Goal: Task Accomplishment & Management: Use online tool/utility

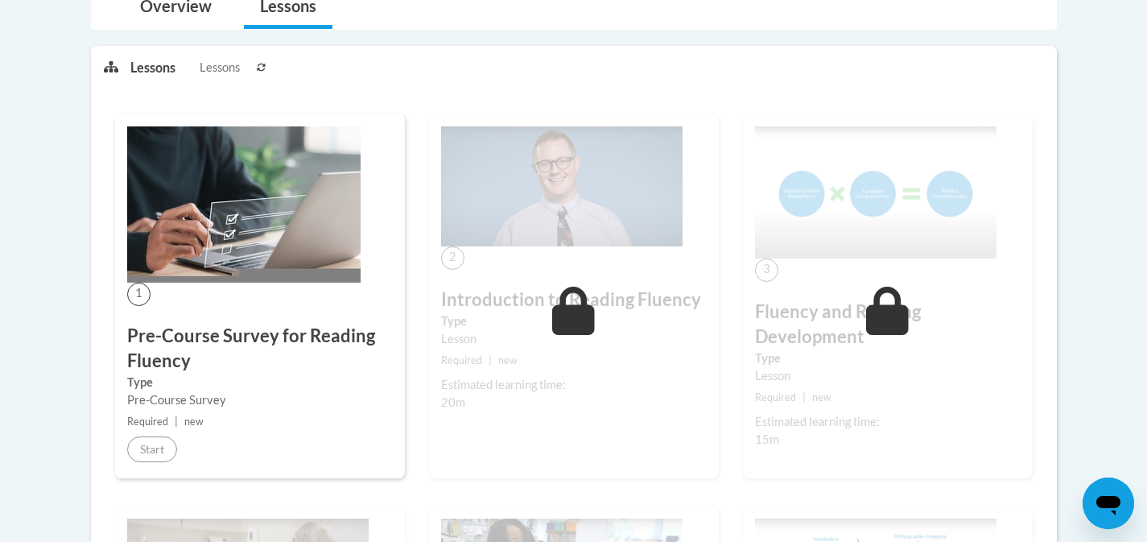
scroll to position [378, 0]
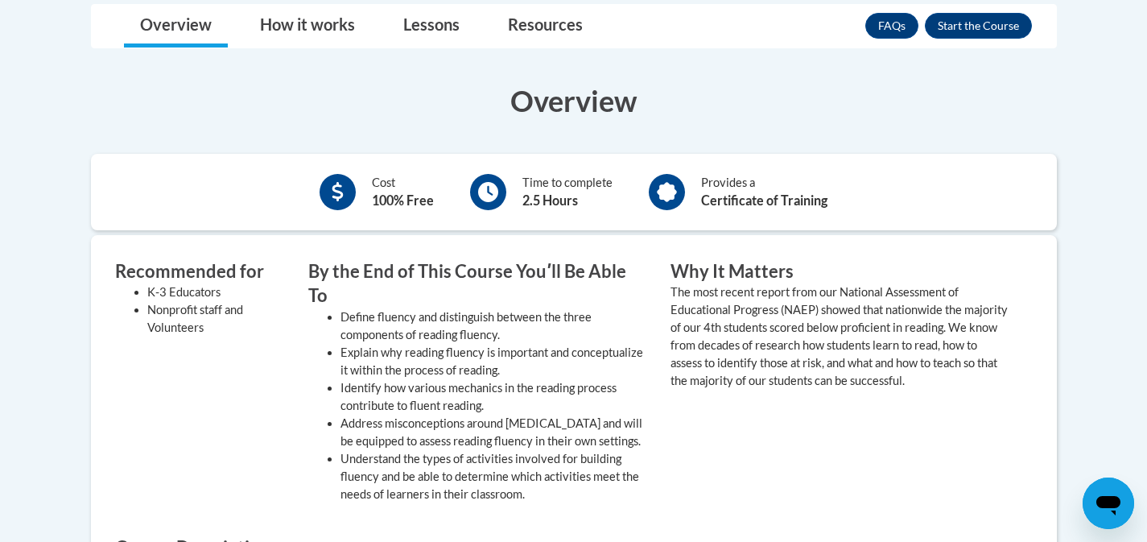
scroll to position [497, 0]
click at [428, 5] on link "Lessons" at bounding box center [431, 26] width 89 height 43
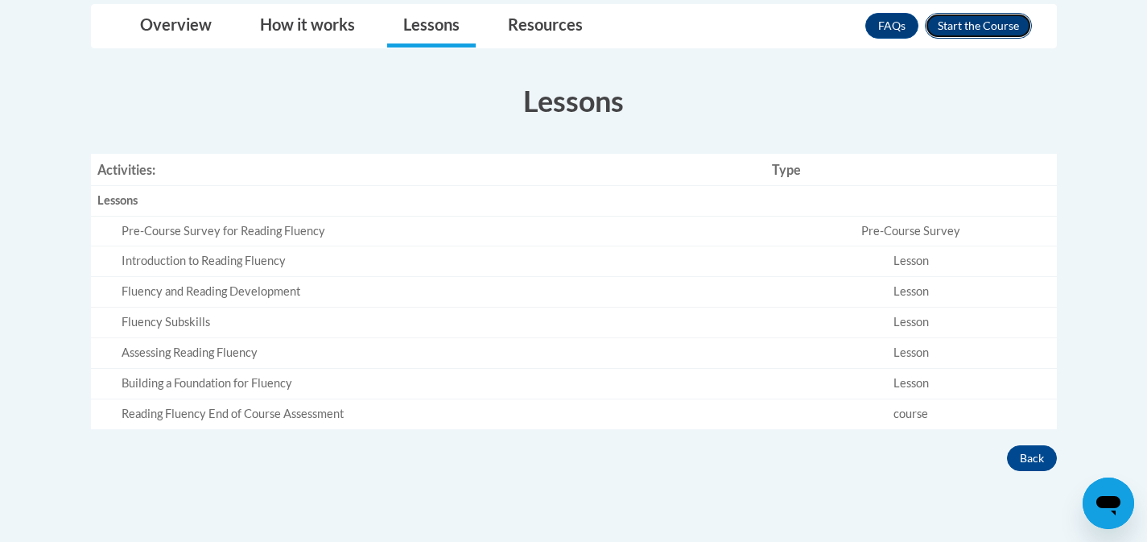
click at [953, 13] on button "Enroll" at bounding box center [978, 26] width 107 height 26
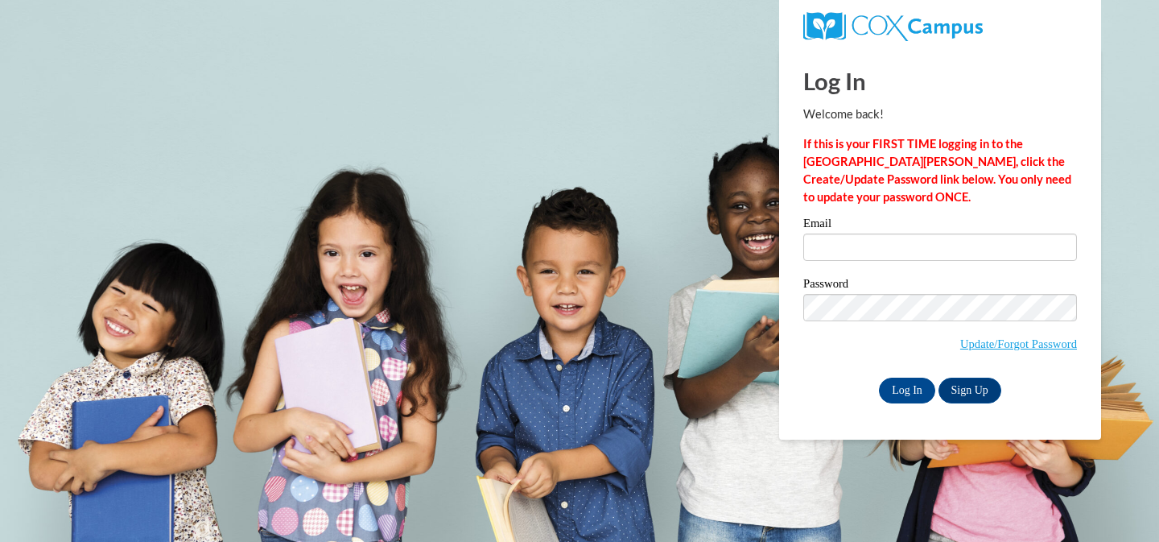
click at [976, 231] on label "Email" at bounding box center [940, 225] width 274 height 16
click at [976, 233] on input "Email" at bounding box center [940, 246] width 274 height 27
click at [972, 242] on input "Email" at bounding box center [940, 246] width 274 height 27
type input "emmamariegilliland@gmail.com"
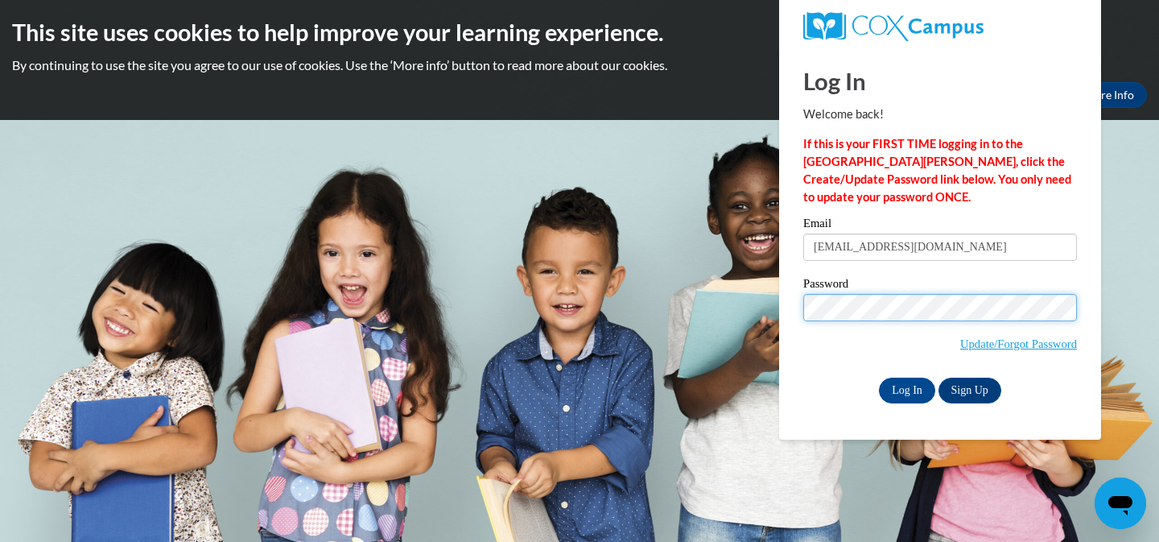
click at [879, 378] on input "Log In" at bounding box center [907, 391] width 56 height 26
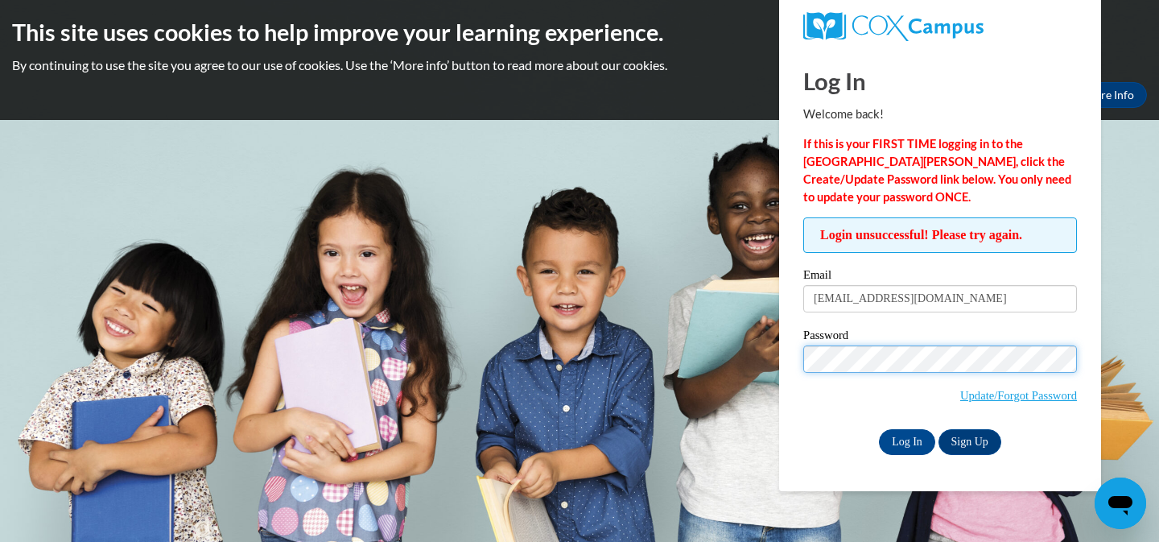
click at [879, 429] on input "Log In" at bounding box center [907, 442] width 56 height 26
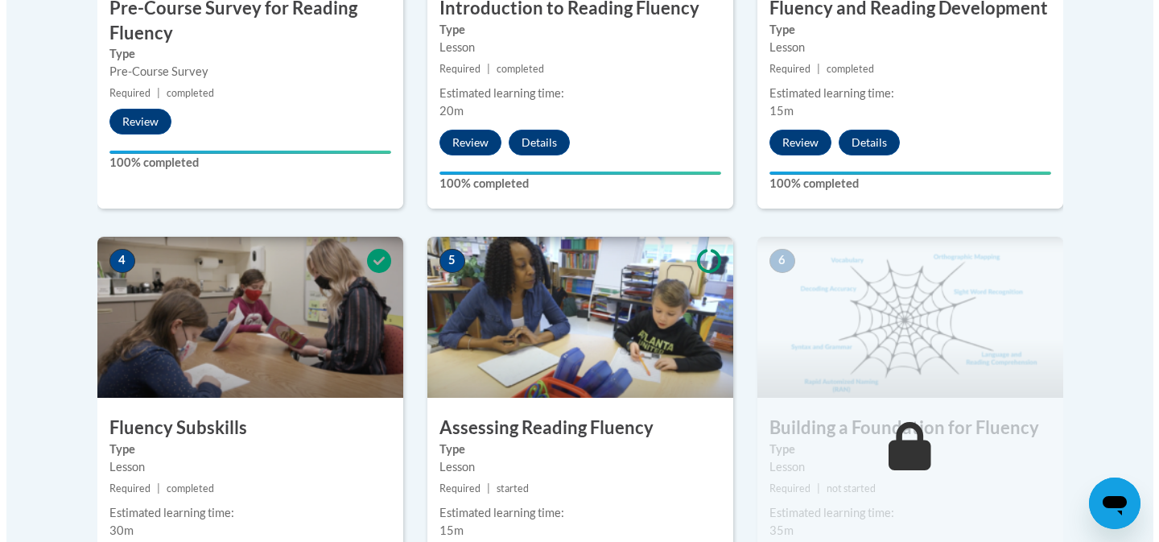
scroll to position [877, 0]
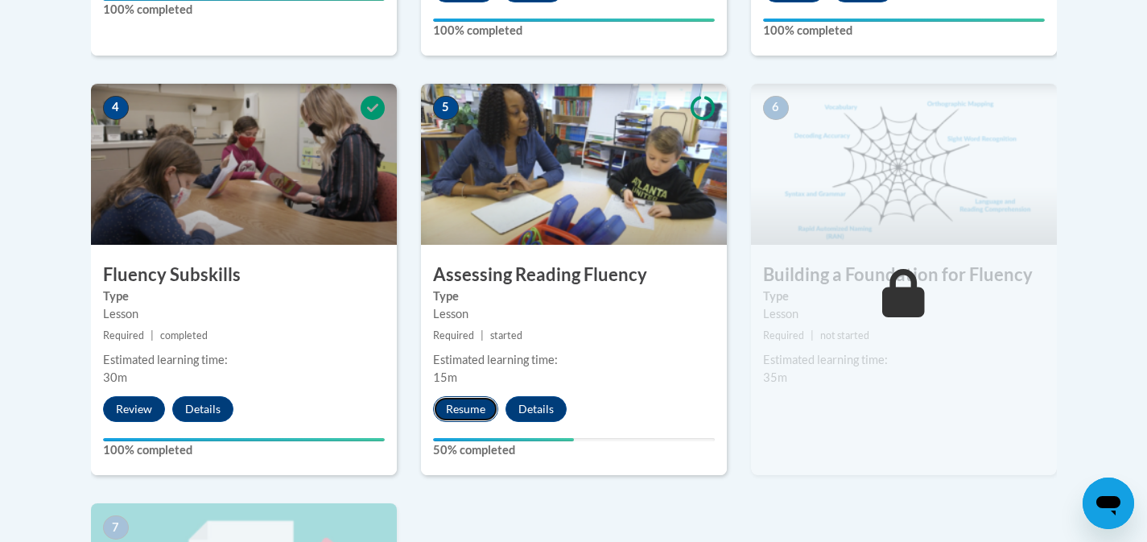
click at [464, 414] on button "Resume" at bounding box center [465, 409] width 65 height 26
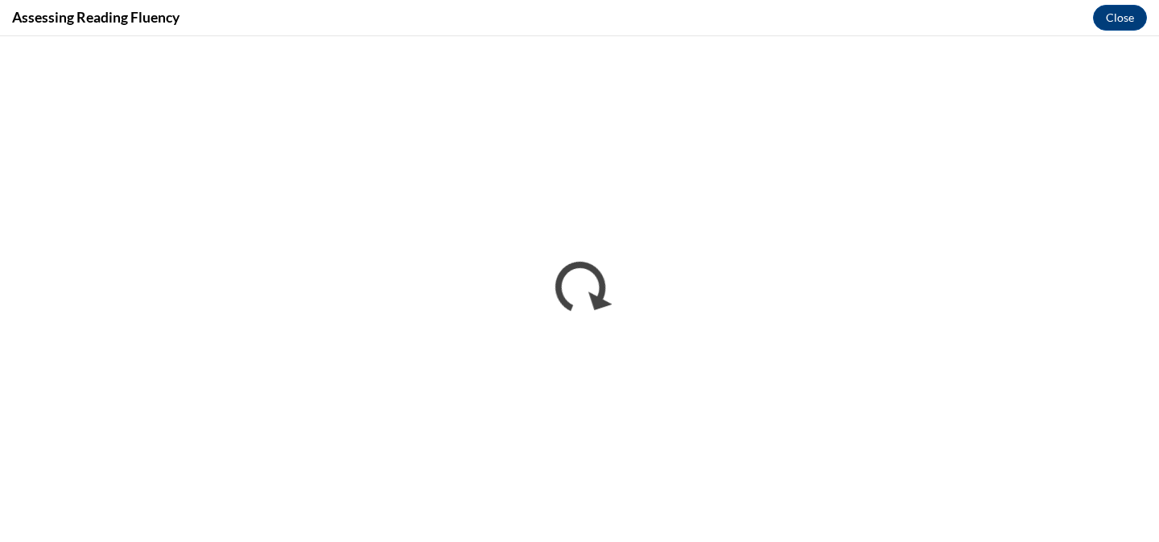
scroll to position [0, 0]
